Goal: Task Accomplishment & Management: Complete application form

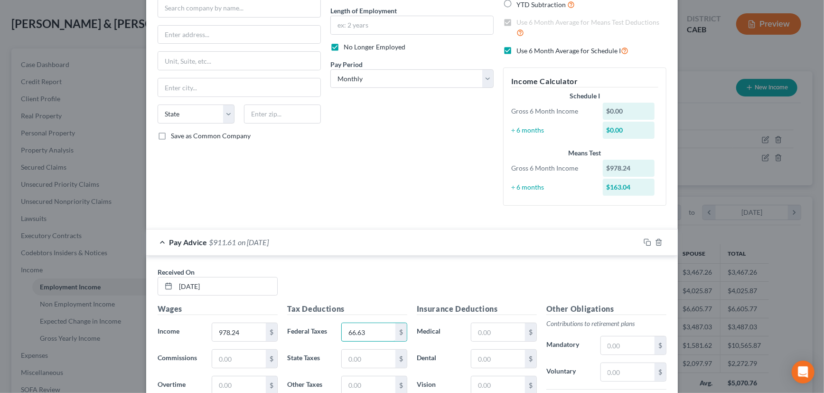
type input "66.63"
type input "16.75"
type input "12.89"
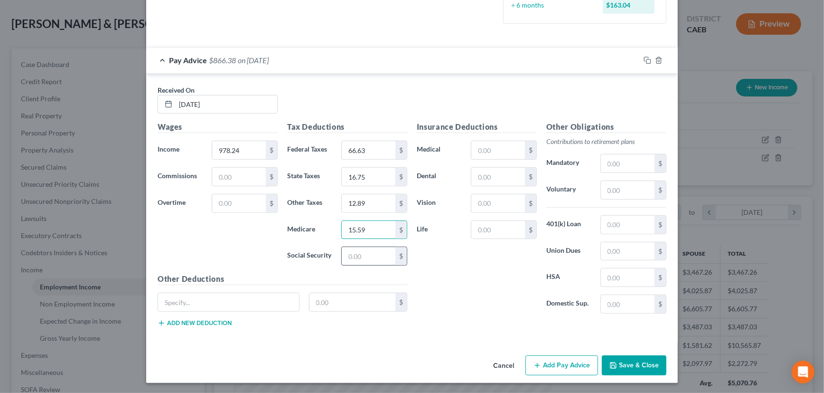
type input "15.59"
click at [366, 254] on input "text" at bounding box center [369, 256] width 54 height 18
type input "66.63"
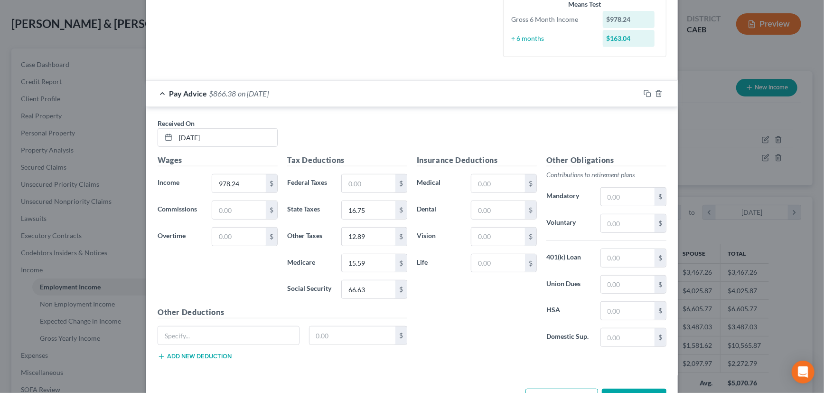
scroll to position [144, 0]
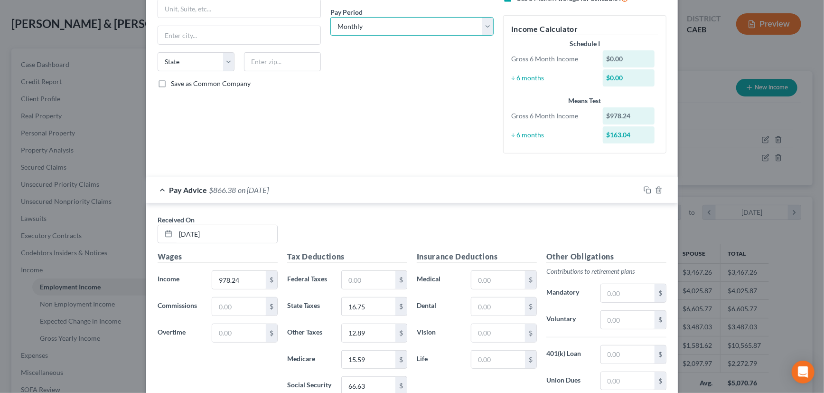
click at [451, 33] on select "Select Monthly Twice Monthly Every Other Week Weekly" at bounding box center [412, 26] width 163 height 19
select select "3"
click at [331, 17] on select "Select Monthly Twice Monthly Every Other Week Weekly" at bounding box center [412, 26] width 163 height 19
click at [644, 188] on icon "button" at bounding box center [648, 190] width 8 height 8
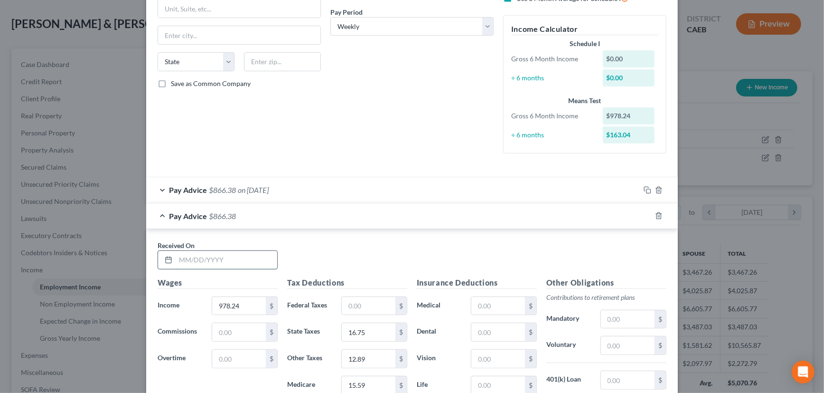
click at [248, 259] on input "text" at bounding box center [227, 260] width 102 height 18
type input "04/11/2025"
type input "1,528.51"
type input "34.40"
type input "2"
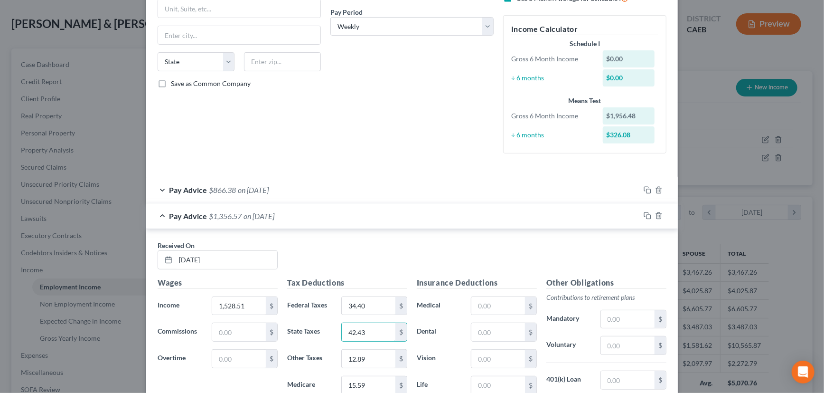
type input "42.43"
type input "19.94"
type input "24.08"
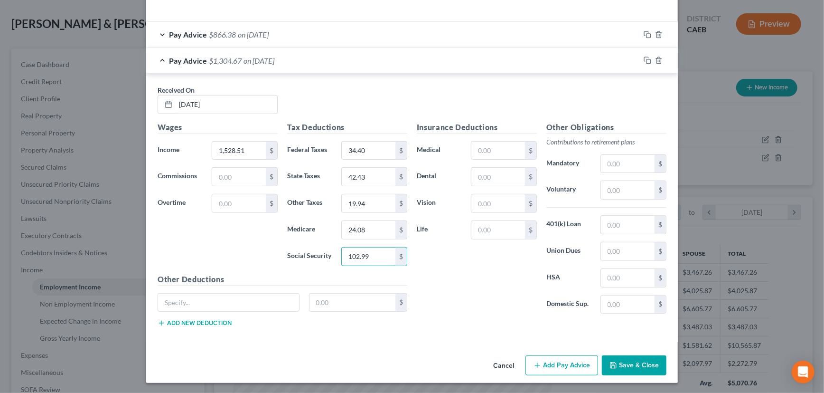
type input "102.99"
click at [646, 57] on icon "button" at bounding box center [646, 59] width 4 height 4
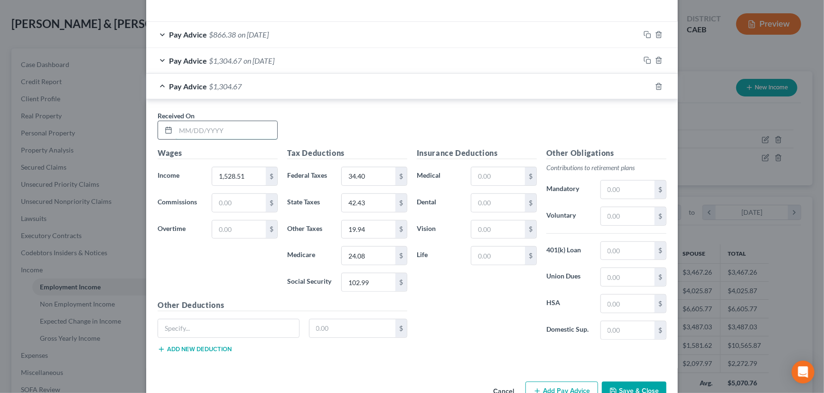
click at [233, 129] on input "text" at bounding box center [227, 130] width 102 height 18
type input "04/18/2025"
